Goal: Find contact information: Find contact information

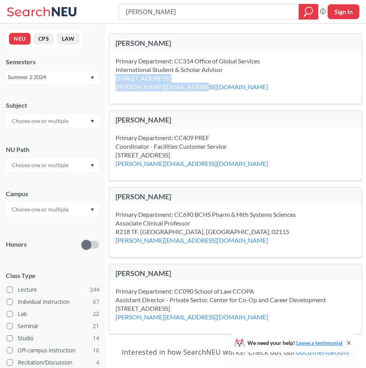
drag, startPoint x: 195, startPoint y: 88, endPoint x: 112, endPoint y: 91, distance: 83.5
click at [112, 92] on div "Primary Department: CC314 Office of Global Services International Student & Sch…" at bounding box center [235, 77] width 253 height 53
click at [113, 90] on div "Primary Department: CC314 Office of Global Services International Student & Sch…" at bounding box center [235, 77] width 253 height 53
drag, startPoint x: 114, startPoint y: 90, endPoint x: 130, endPoint y: 94, distance: 17.1
click at [130, 94] on div "Primary Department: CC314 Office of Global Services International Student & Sch…" at bounding box center [235, 77] width 253 height 53
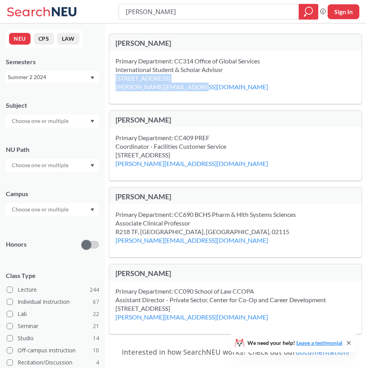
click at [200, 88] on div "[STREET_ADDRESS] [PERSON_NAME][EMAIL_ADDRESS][DOMAIN_NAME]" at bounding box center [202, 82] width 172 height 17
drag, startPoint x: 196, startPoint y: 87, endPoint x: 116, endPoint y: 87, distance: 80.3
click at [116, 87] on div "[STREET_ADDRESS] [PERSON_NAME][EMAIL_ADDRESS][DOMAIN_NAME]" at bounding box center [202, 82] width 172 height 17
copy link "[PERSON_NAME][EMAIL_ADDRESS][DOMAIN_NAME]"
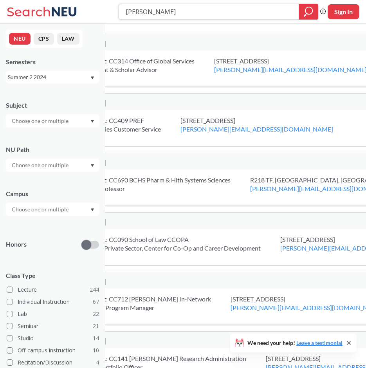
click at [179, 15] on input "[PERSON_NAME]" at bounding box center [209, 11] width 168 height 13
type input "[PERSON_NAME] CO"
click at [294, 68] on link "[PERSON_NAME][EMAIL_ADDRESS][DOMAIN_NAME]" at bounding box center [290, 69] width 153 height 7
click at [91, 93] on div "NEU CPS LAW Semesters Summer 2 2024 Subject NU Path Campus Honors Class Type Le…" at bounding box center [52, 196] width 105 height 345
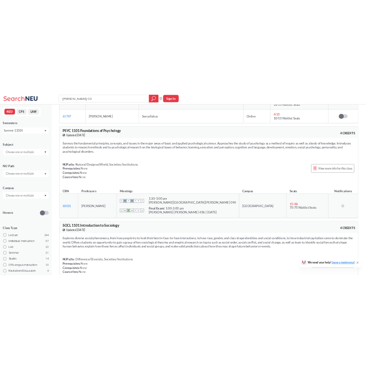
scroll to position [1841, 0]
